Goal: Transaction & Acquisition: Purchase product/service

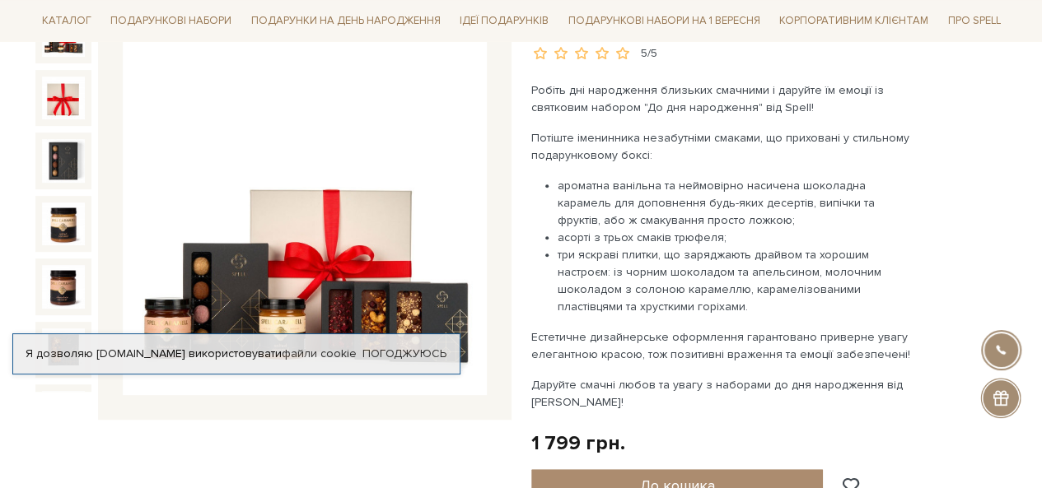
scroll to position [211, 0]
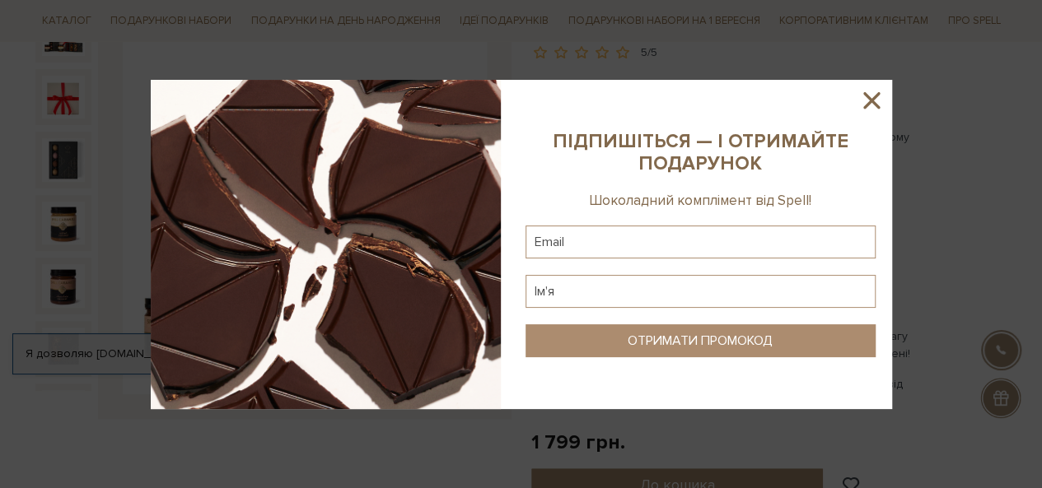
click at [875, 101] on icon at bounding box center [872, 100] width 28 height 28
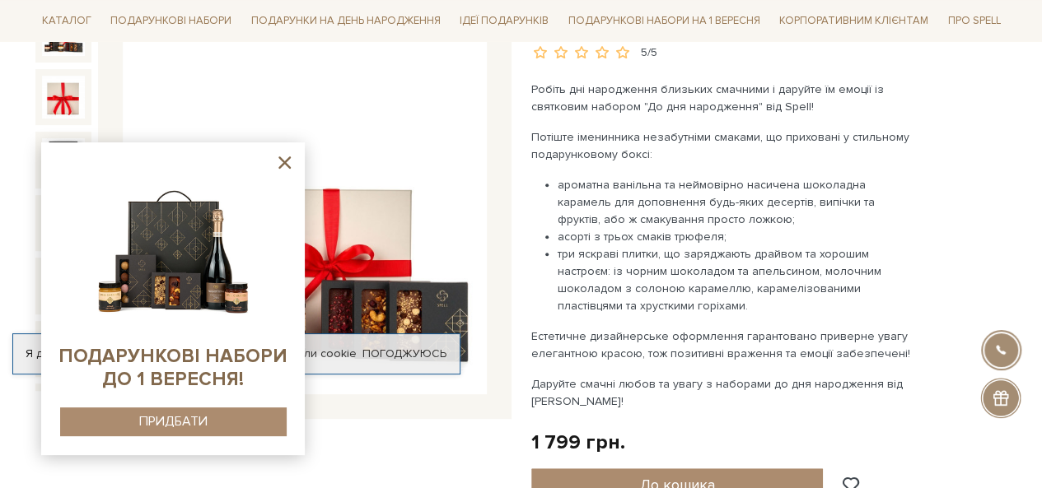
click at [287, 162] on icon at bounding box center [284, 163] width 12 height 12
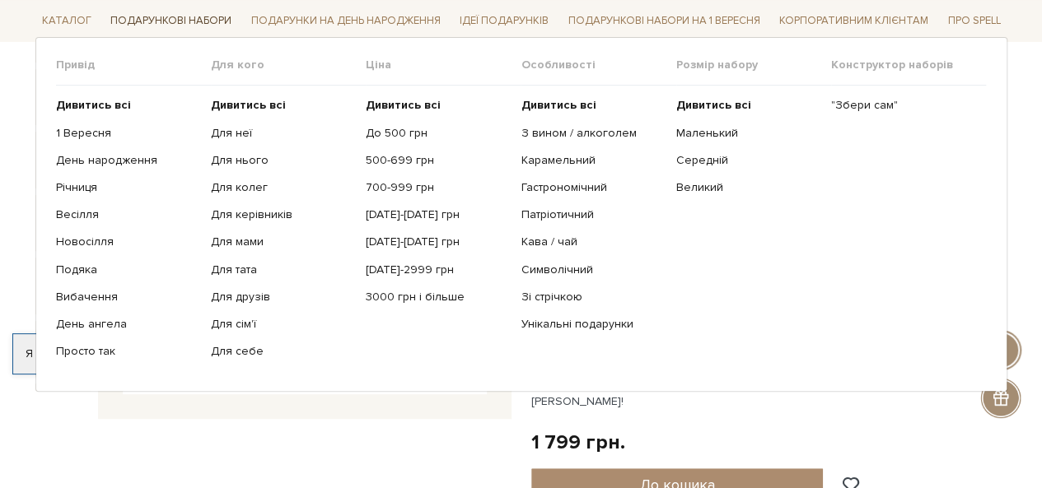
click at [198, 18] on link "Подарункові набори" at bounding box center [171, 21] width 134 height 26
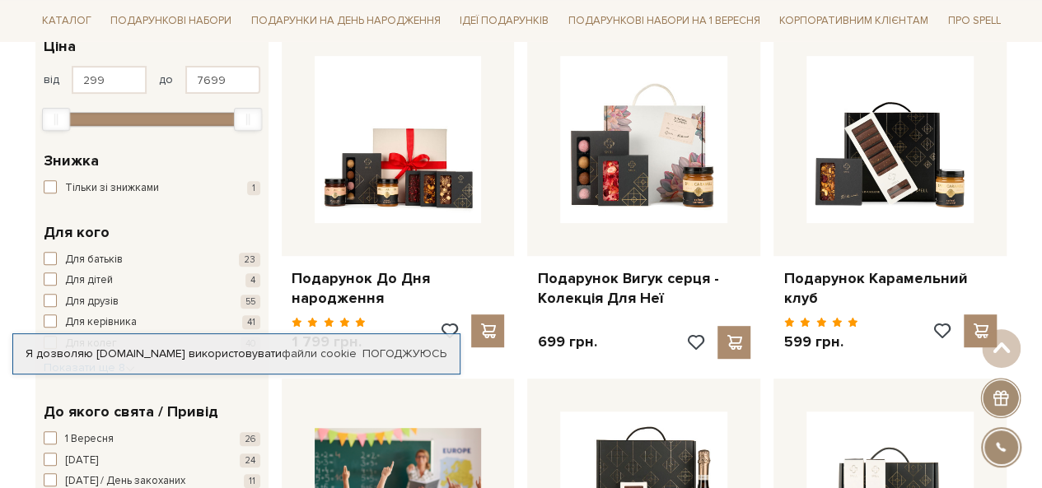
scroll to position [162, 0]
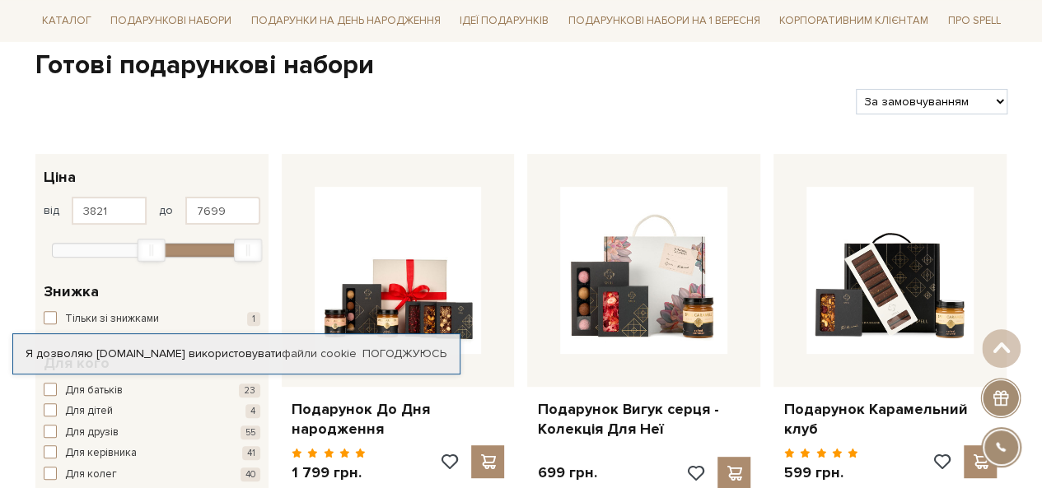
click at [147, 253] on div at bounding box center [152, 248] width 200 height 15
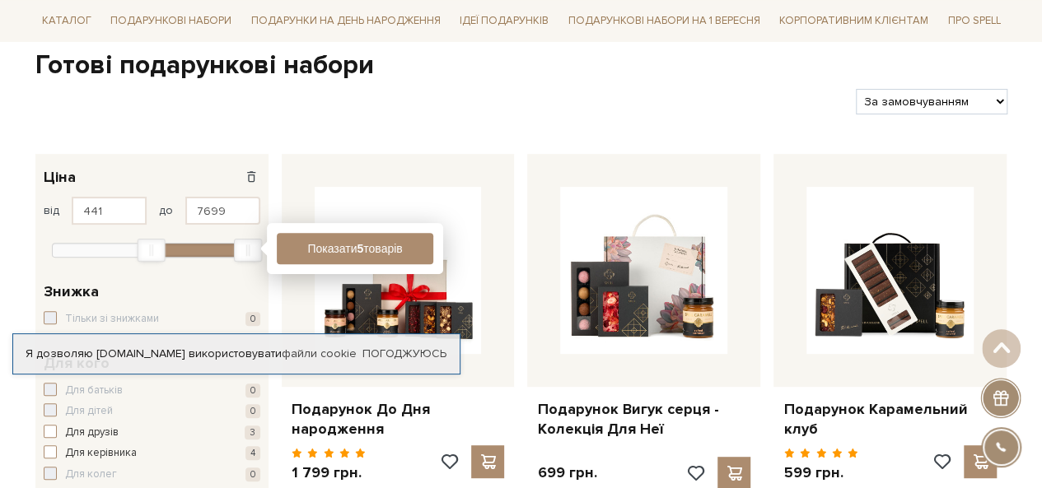
type input "299"
drag, startPoint x: 145, startPoint y: 254, endPoint x: 0, endPoint y: 230, distance: 146.9
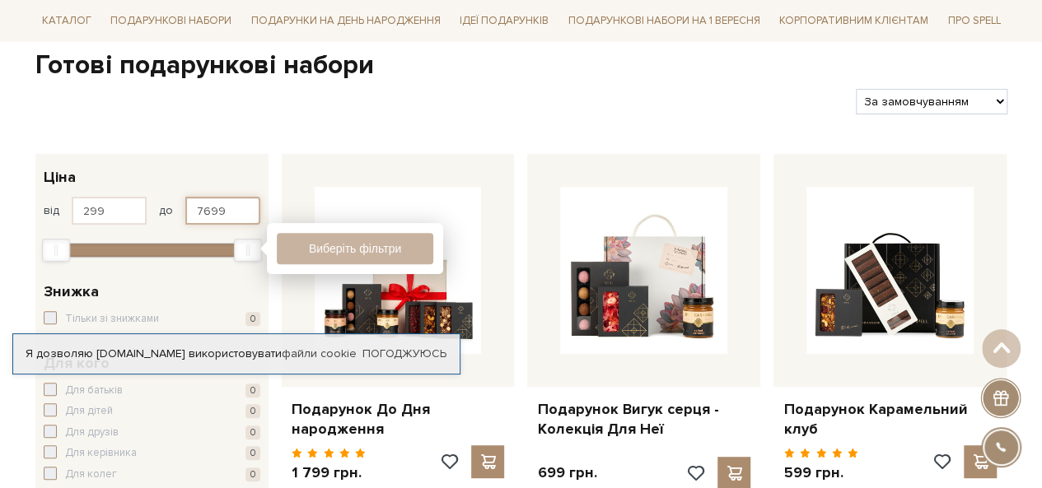
click at [234, 213] on input "7699" at bounding box center [222, 211] width 75 height 28
type input "7"
type input "999"
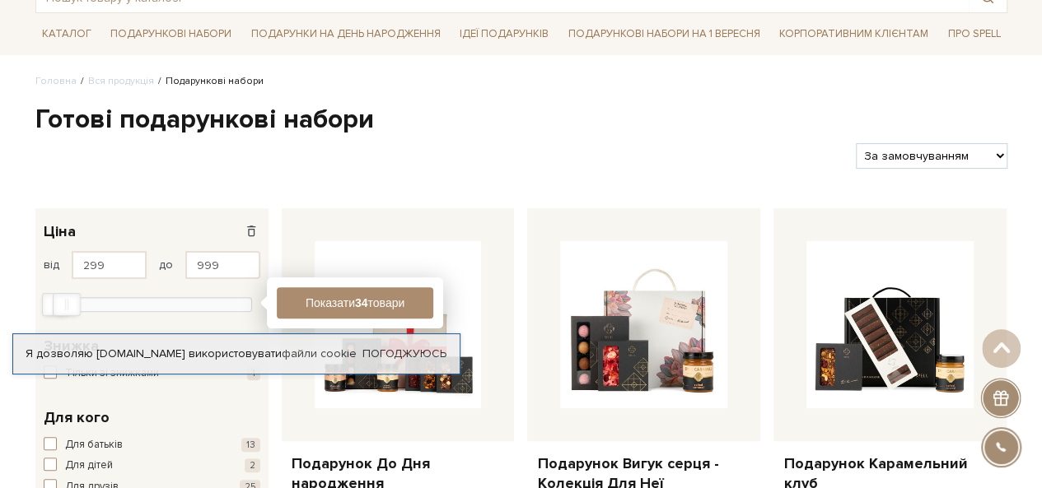
scroll to position [101, 0]
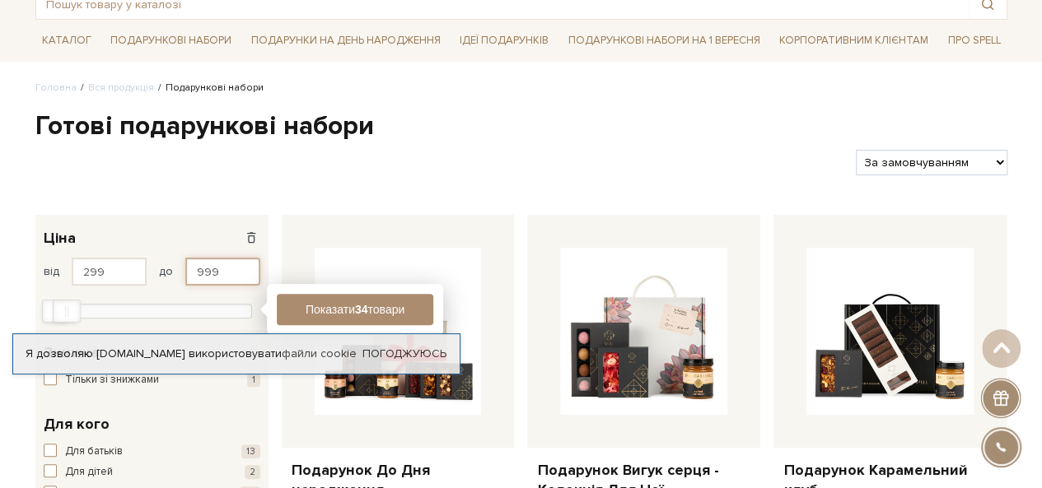
click at [217, 269] on input "999" at bounding box center [222, 272] width 75 height 28
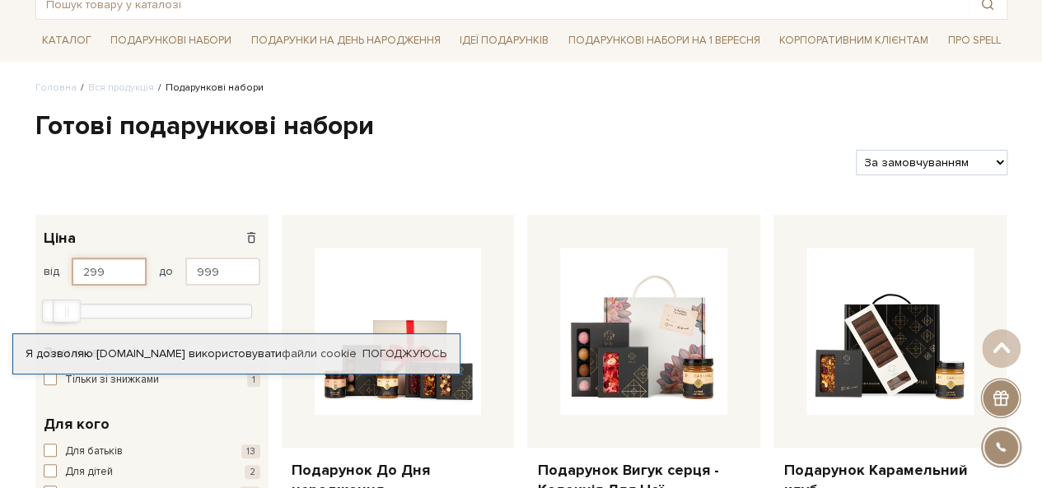
click at [127, 274] on input "299" at bounding box center [109, 272] width 75 height 28
click at [231, 271] on input "999" at bounding box center [222, 272] width 75 height 28
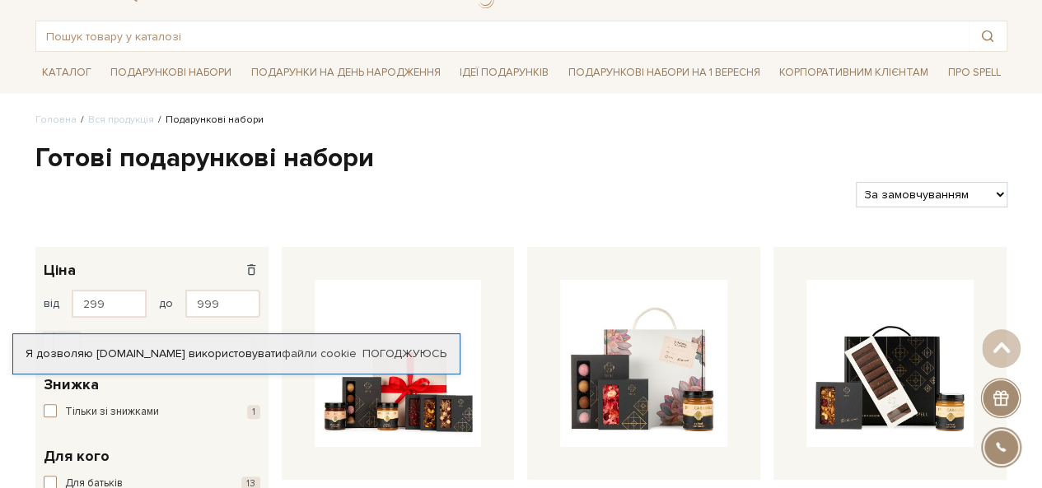
scroll to position [0, 0]
